Goal: Find specific page/section: Find specific page/section

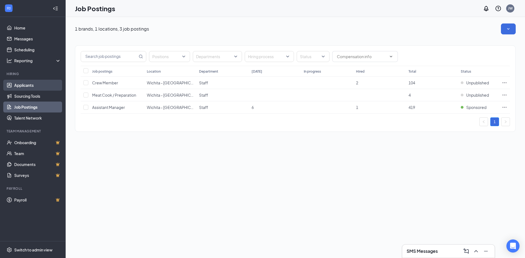
click at [32, 86] on link "Applicants" at bounding box center [37, 85] width 47 height 11
click at [17, 87] on link "Applicants" at bounding box center [37, 85] width 47 height 11
